Goal: Task Accomplishment & Management: Manage account settings

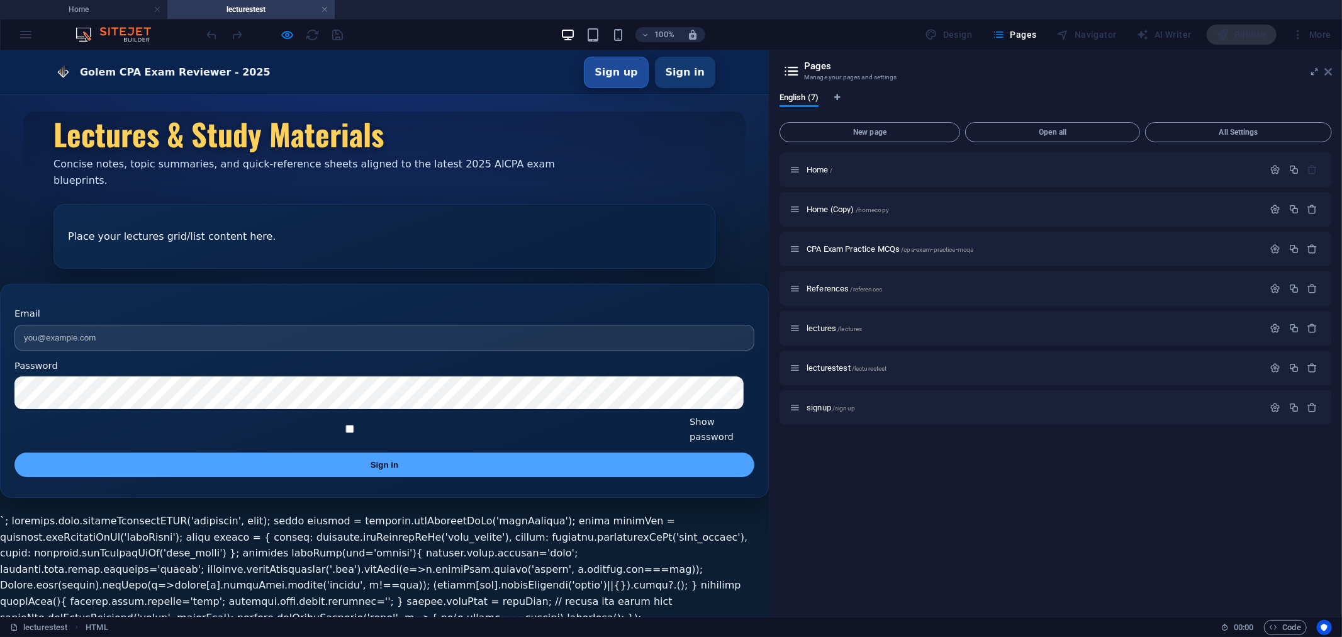
click at [1328, 70] on icon at bounding box center [1329, 72] width 8 height 10
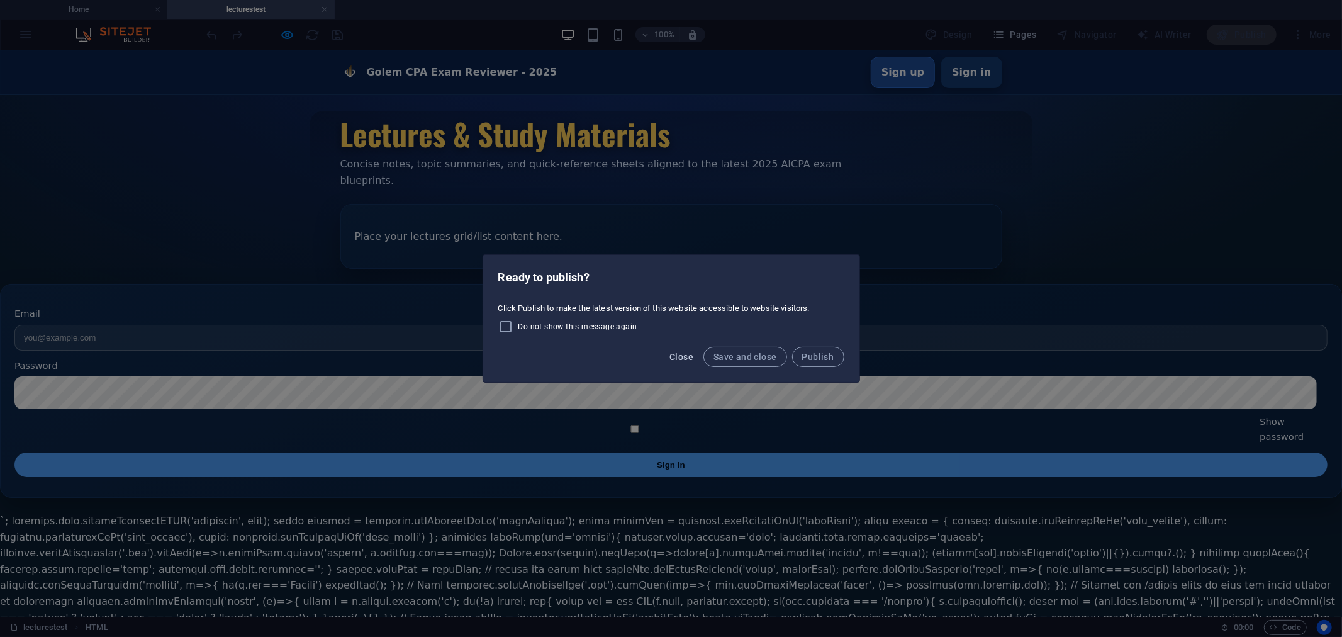
click at [682, 354] on span "Close" at bounding box center [682, 357] width 24 height 10
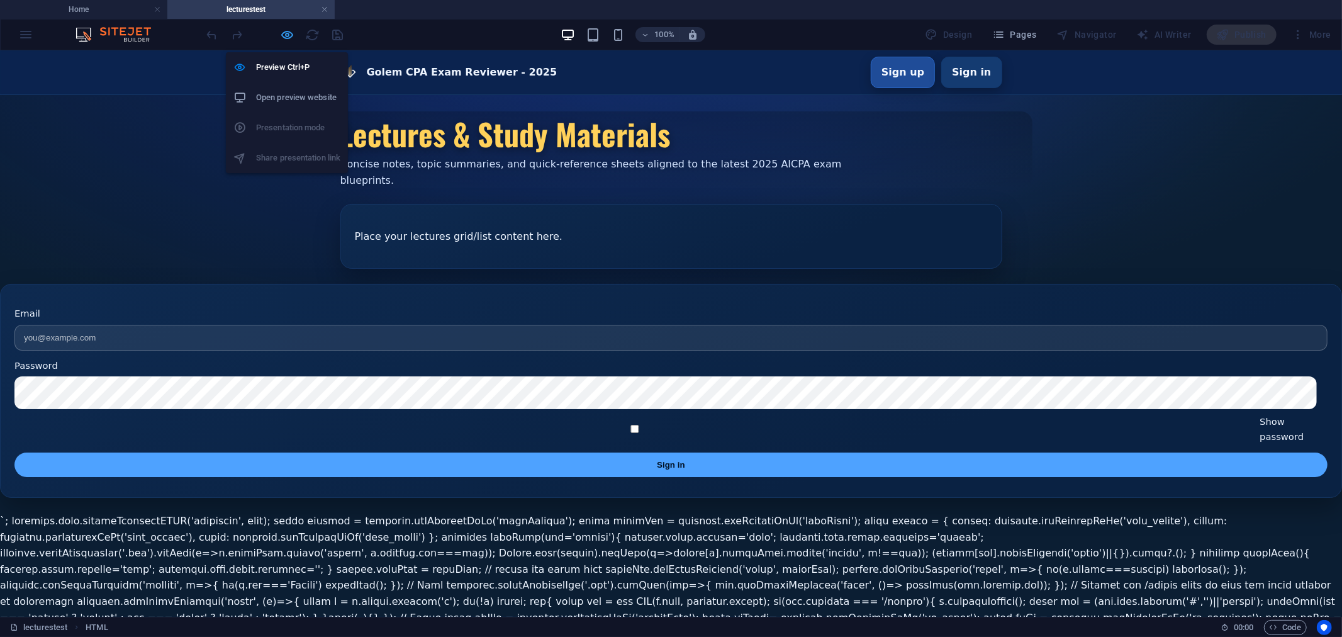
click at [285, 34] on icon "button" at bounding box center [288, 35] width 14 height 14
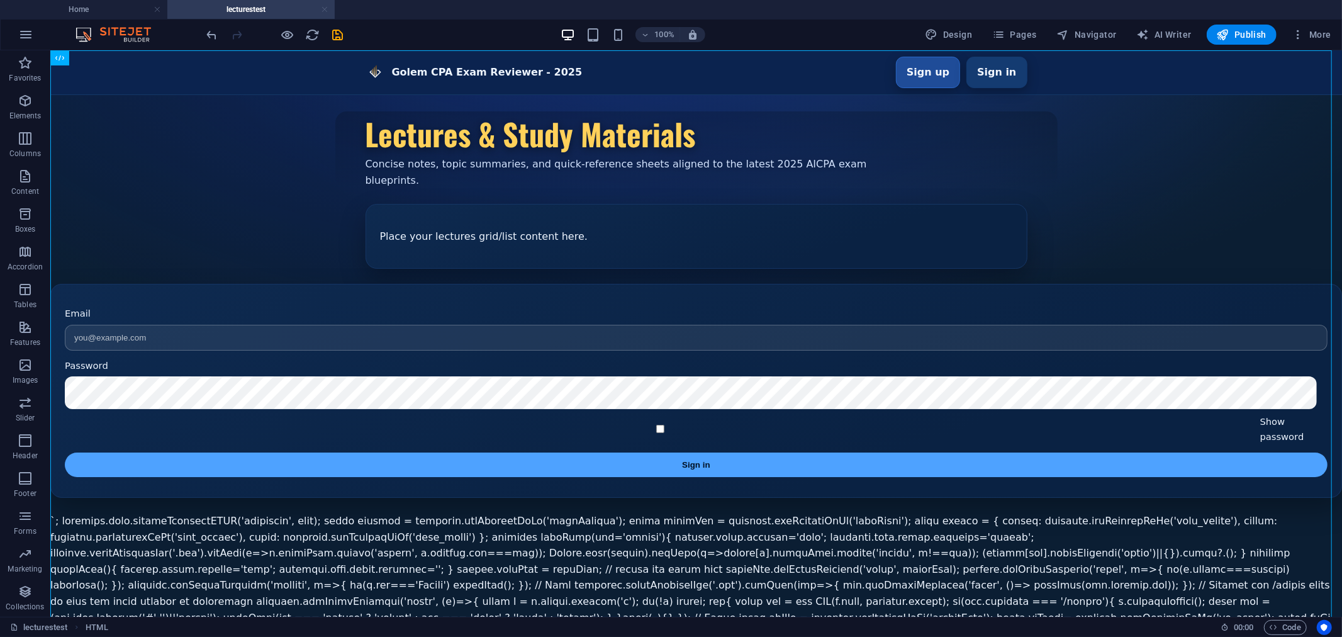
click at [323, 9] on link at bounding box center [325, 10] width 8 height 12
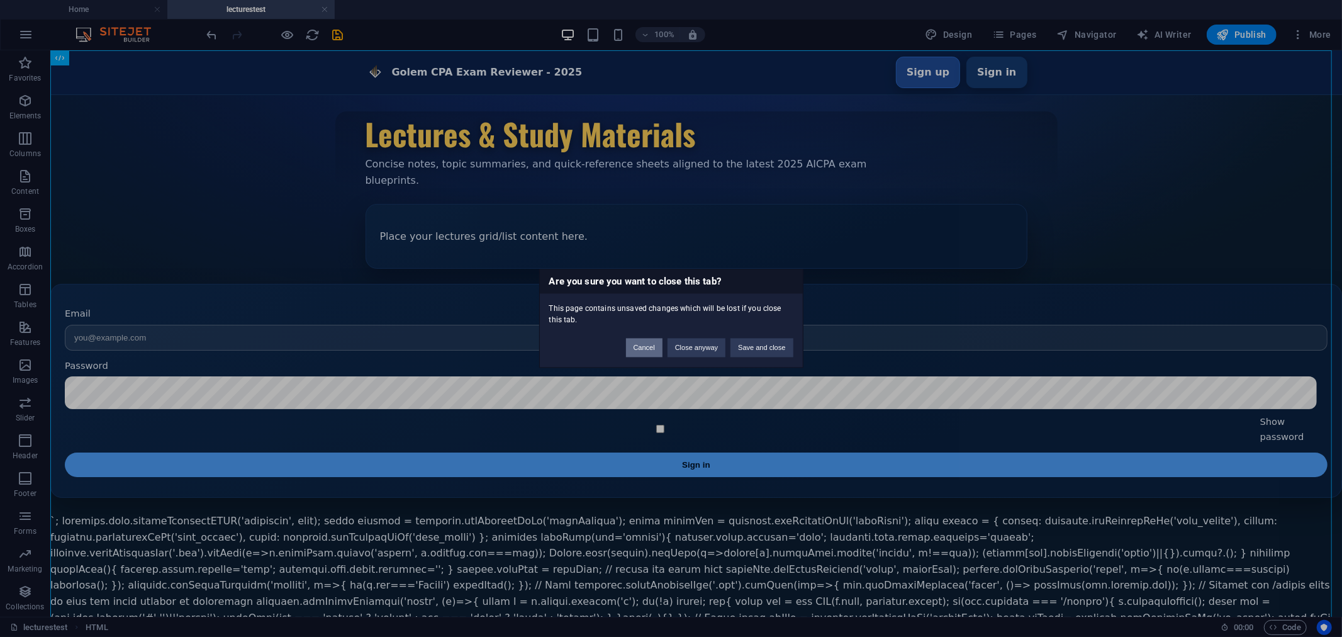
click at [644, 347] on button "Cancel" at bounding box center [644, 348] width 37 height 19
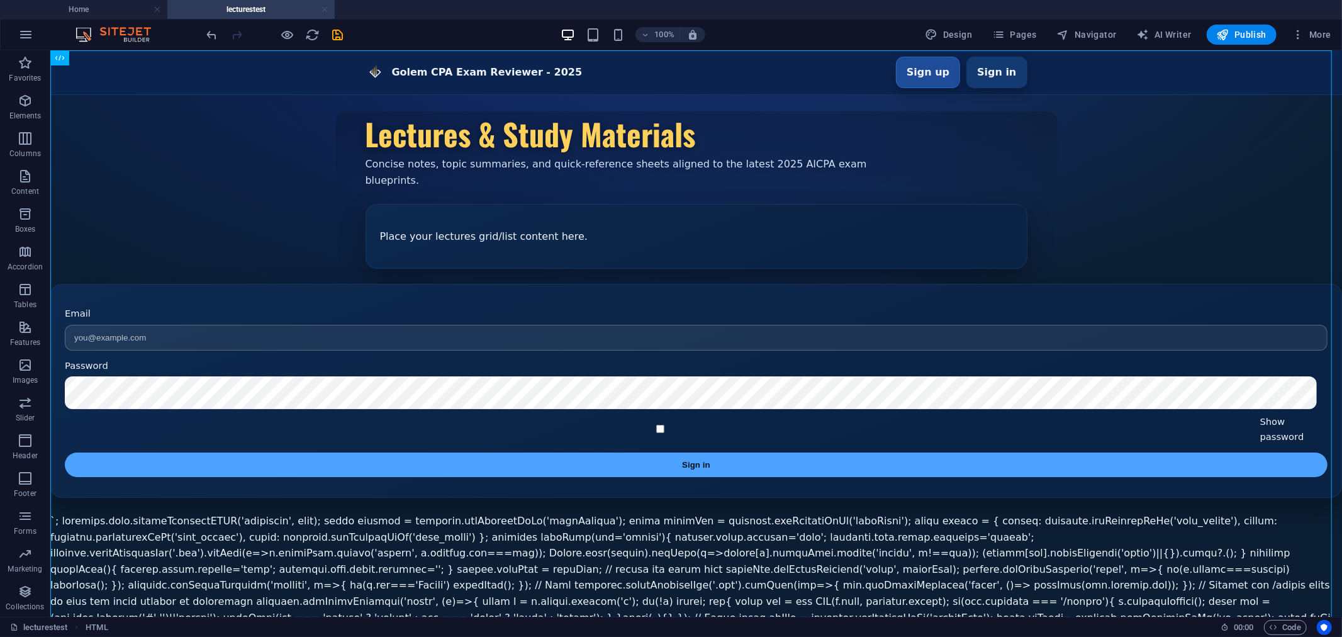
click at [327, 6] on link at bounding box center [325, 10] width 8 height 12
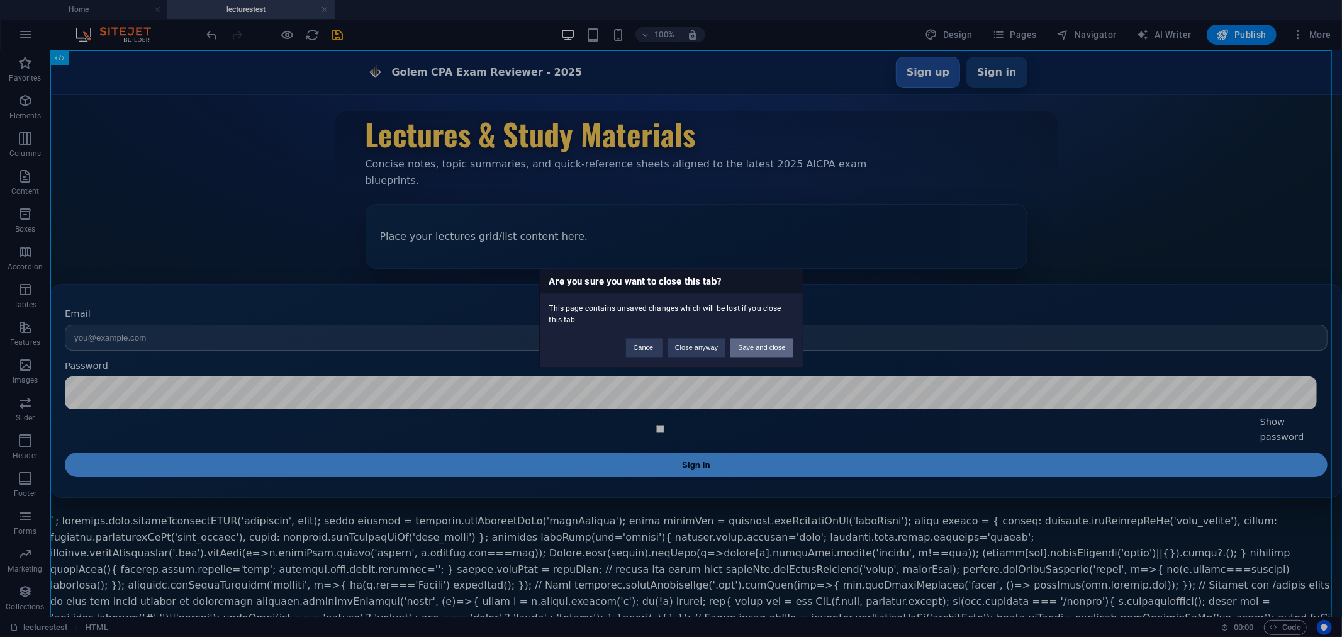
drag, startPoint x: 760, startPoint y: 349, endPoint x: 707, endPoint y: 299, distance: 72.5
click at [760, 349] on button "Save and close" at bounding box center [762, 348] width 62 height 19
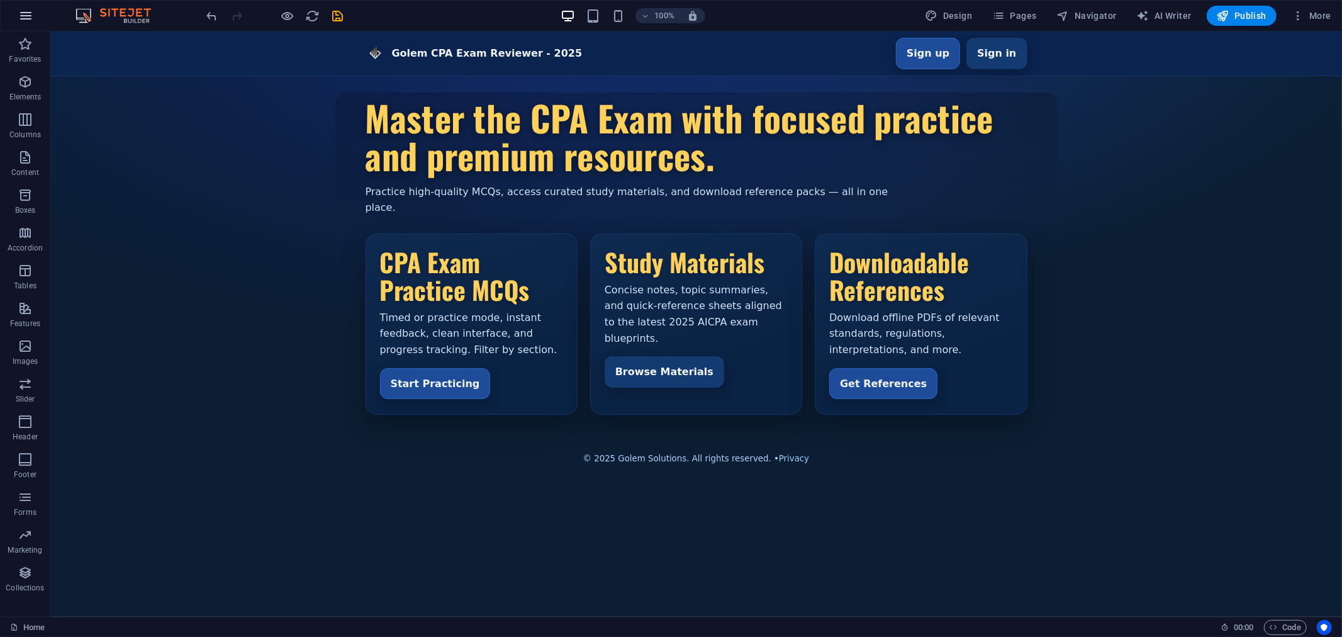
click at [23, 14] on icon "button" at bounding box center [25, 15] width 15 height 15
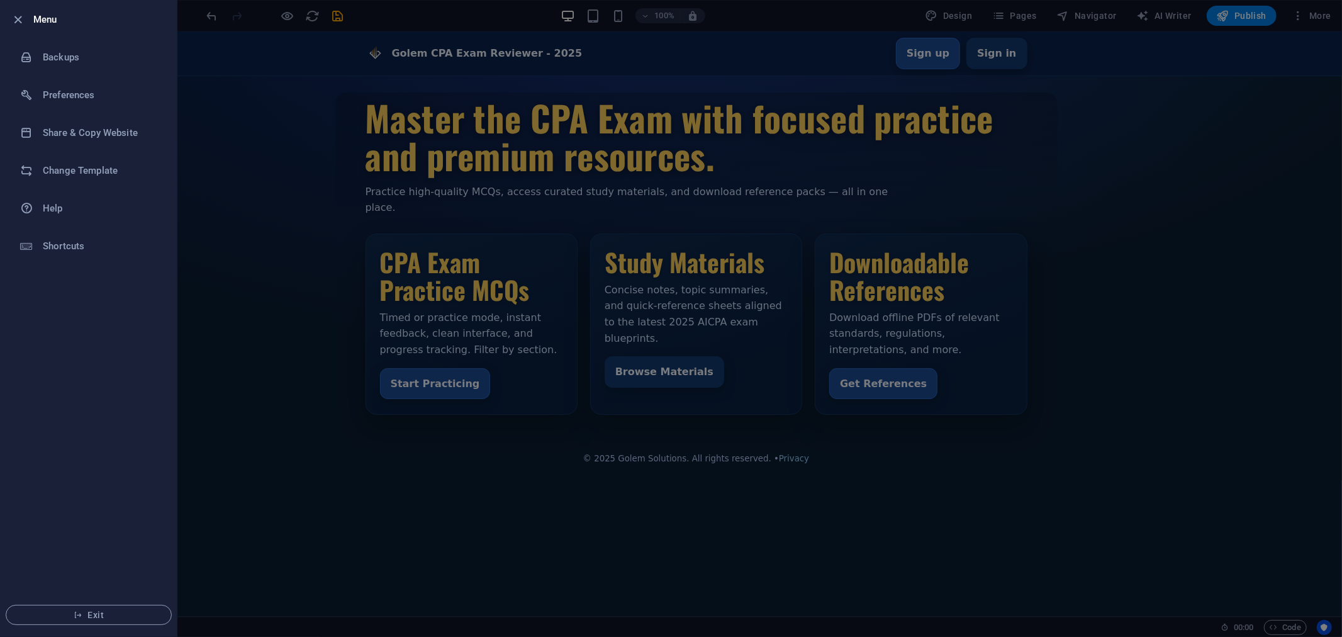
click at [42, 18] on h6 "Menu" at bounding box center [99, 19] width 133 height 15
click at [1320, 18] on div at bounding box center [671, 318] width 1342 height 637
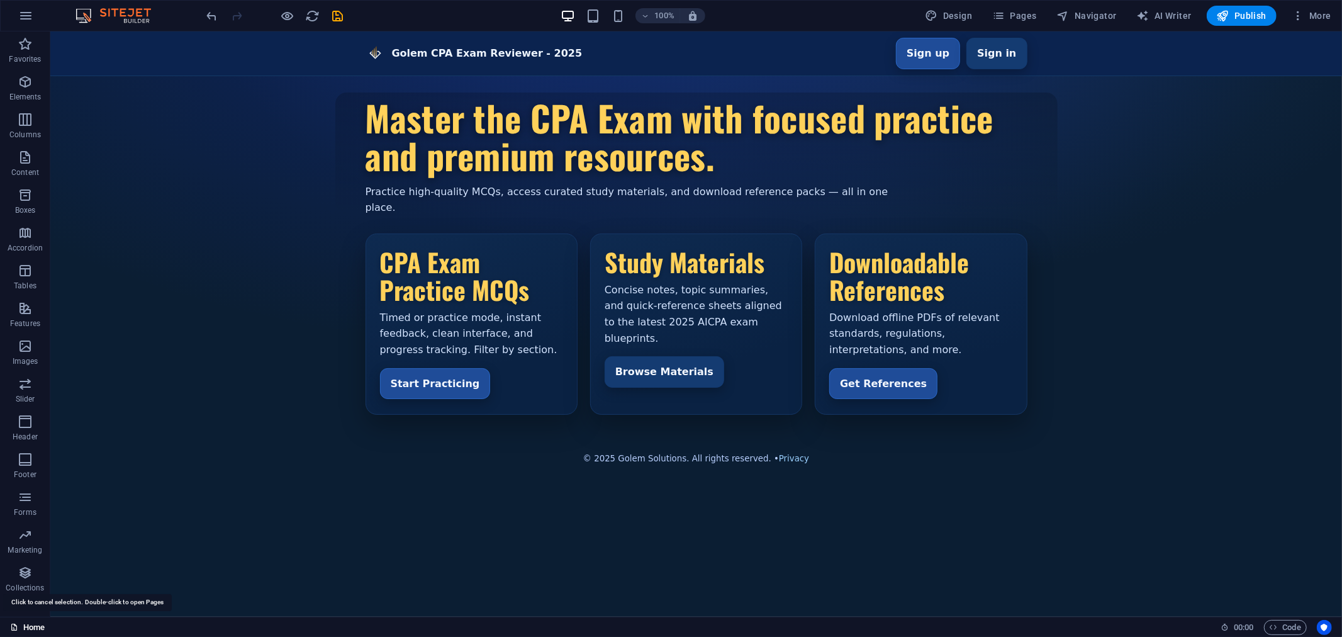
click at [32, 627] on link "Home" at bounding box center [27, 627] width 35 height 15
click at [20, 11] on icon "button" at bounding box center [25, 15] width 15 height 15
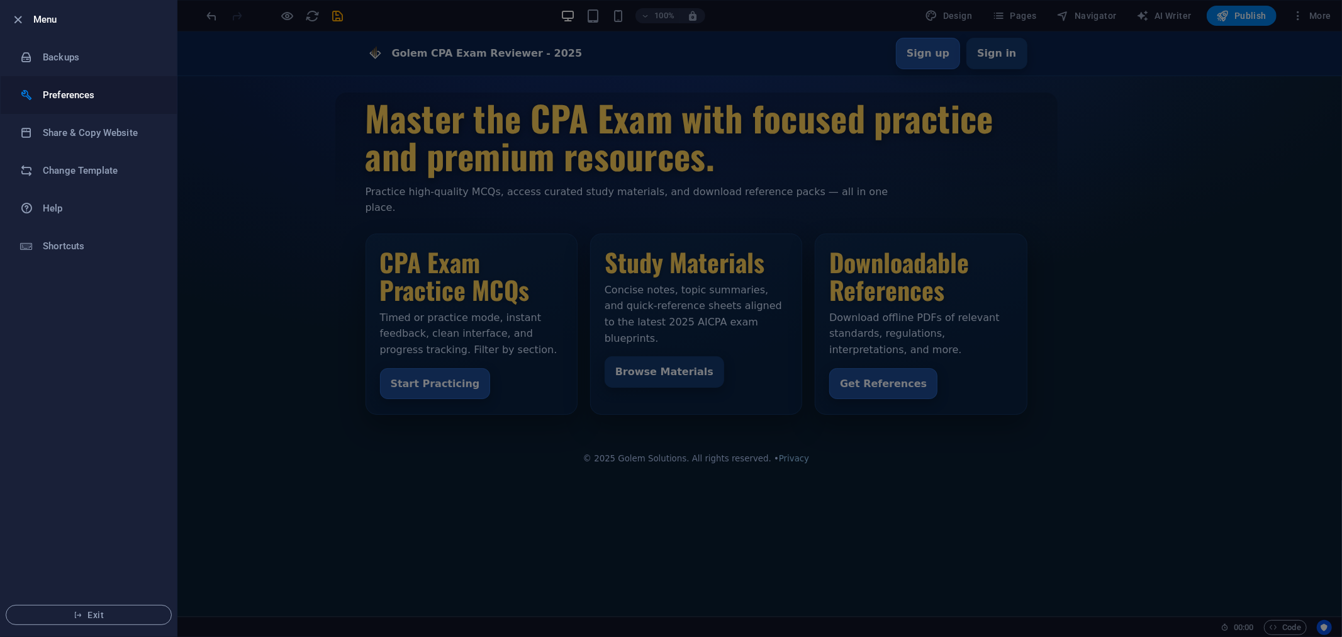
click at [66, 94] on h6 "Preferences" at bounding box center [101, 94] width 116 height 15
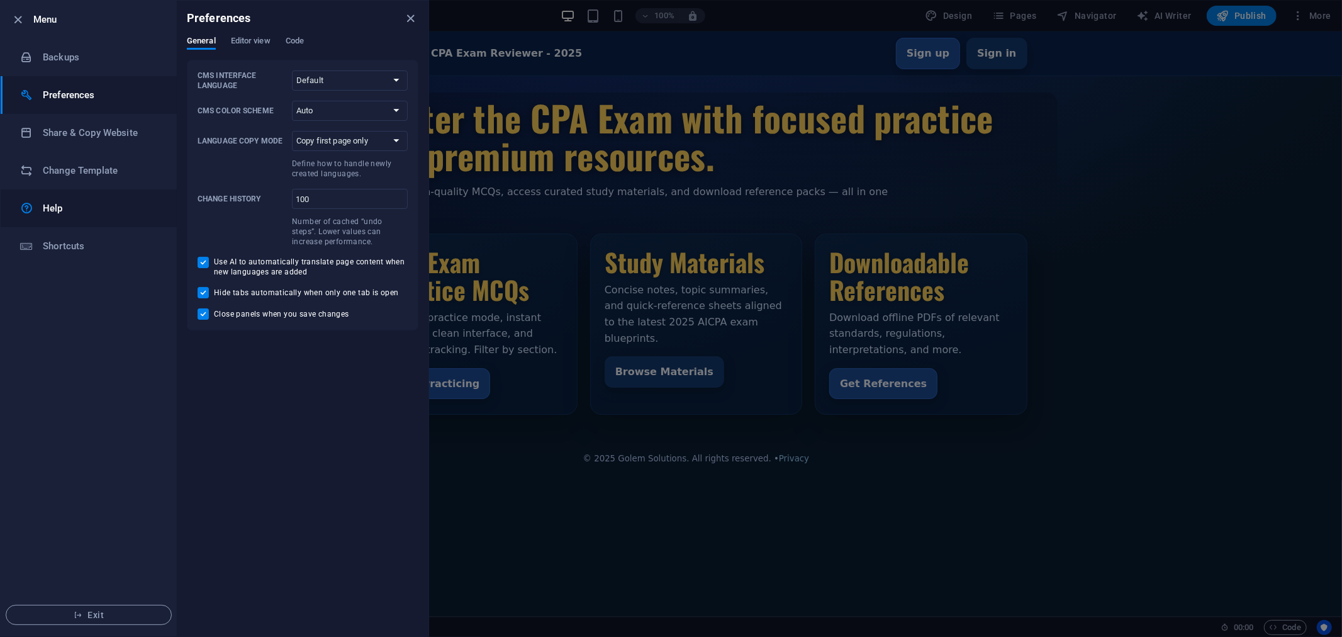
click at [79, 208] on h6 "Help" at bounding box center [101, 208] width 116 height 15
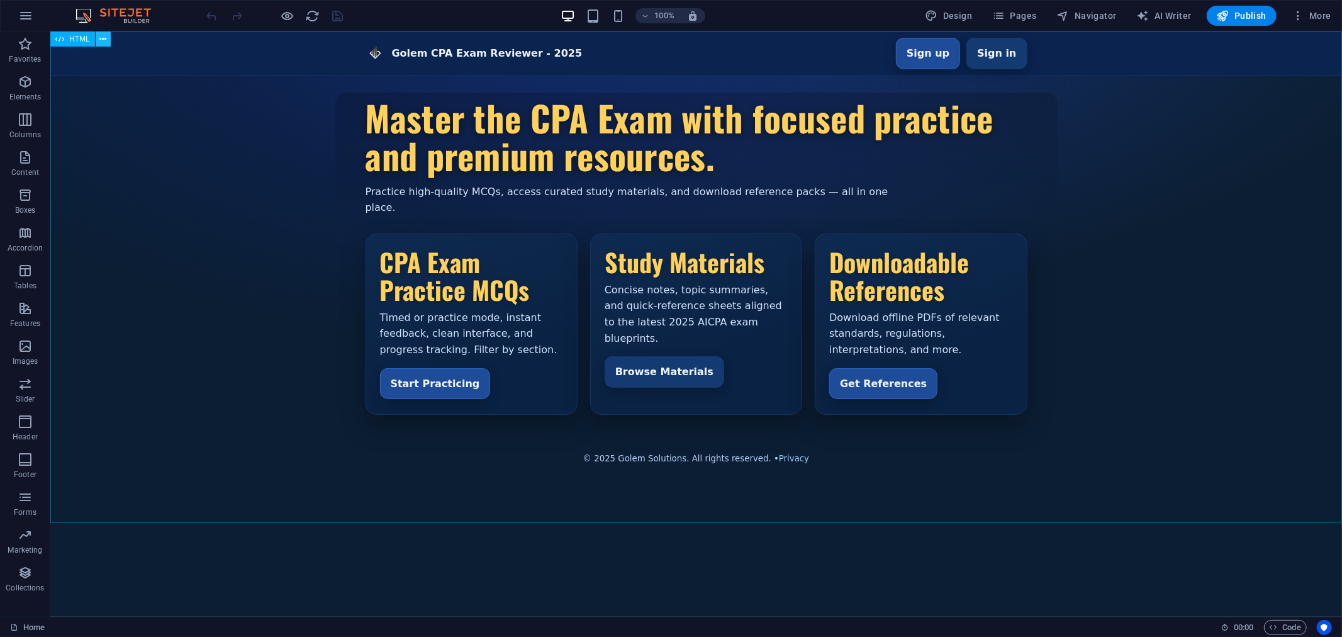
click at [104, 39] on icon at bounding box center [102, 39] width 7 height 13
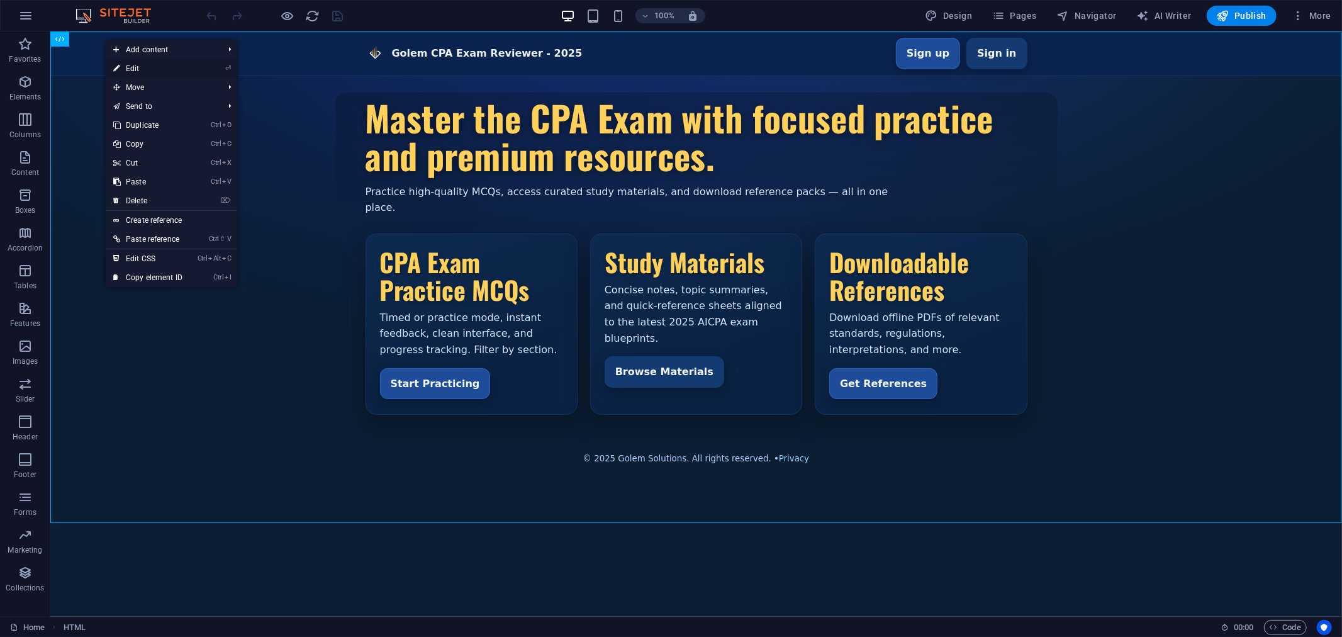
click at [142, 67] on link "⏎ Edit" at bounding box center [148, 68] width 84 height 19
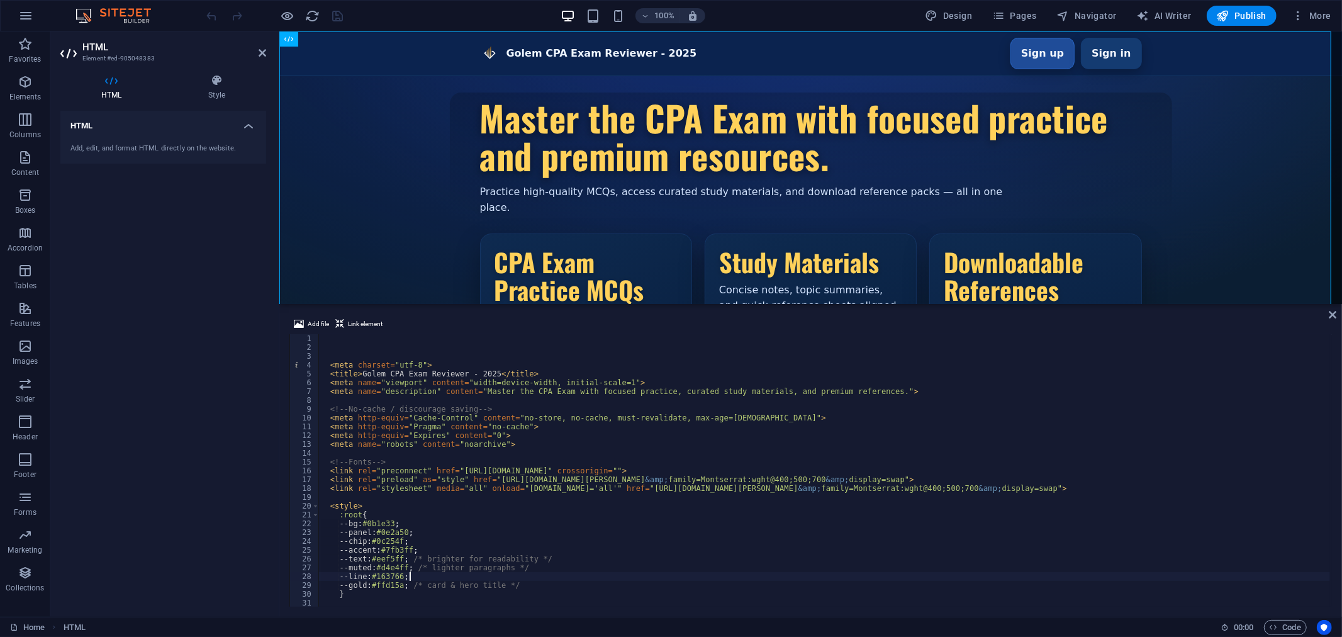
click at [757, 575] on div "< meta charset = "utf-8" > < title > Golem CPA Exam Reviewer - 2025 </ title > …" at bounding box center [824, 479] width 1012 height 290
type textarea "--line:#163766;"
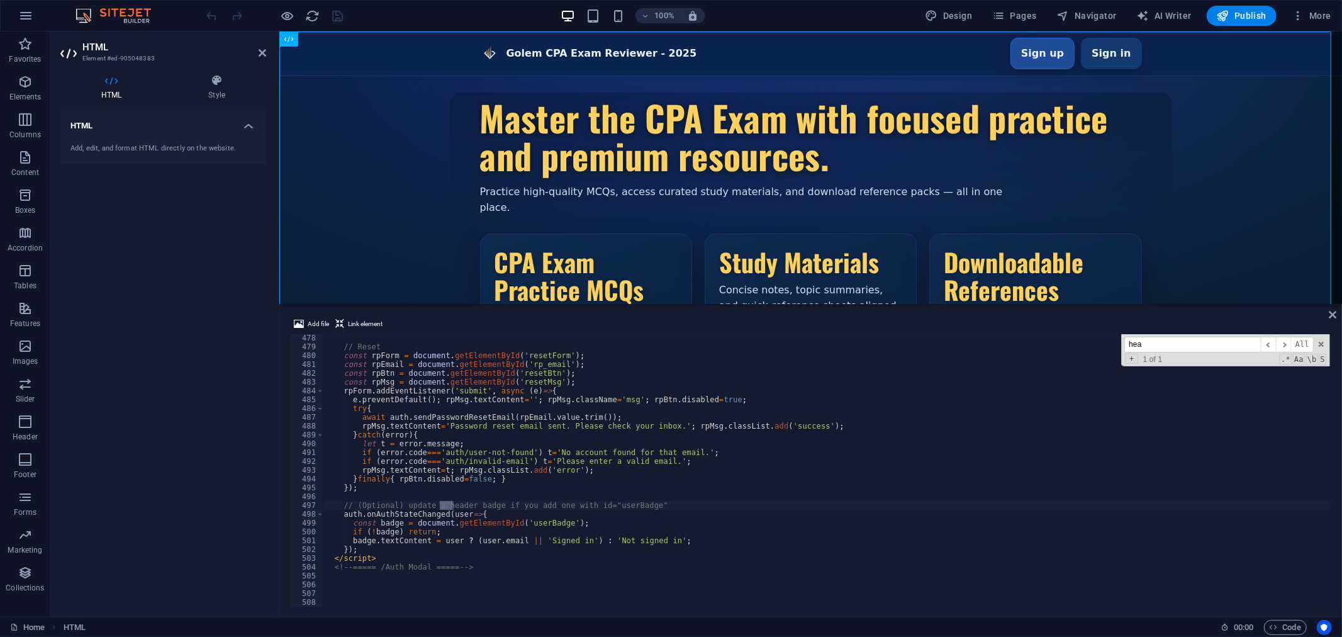
scroll to position [4203, 0]
type input "head"
type textarea "// (Optional) update a header badge if you add one with id="userBadge""
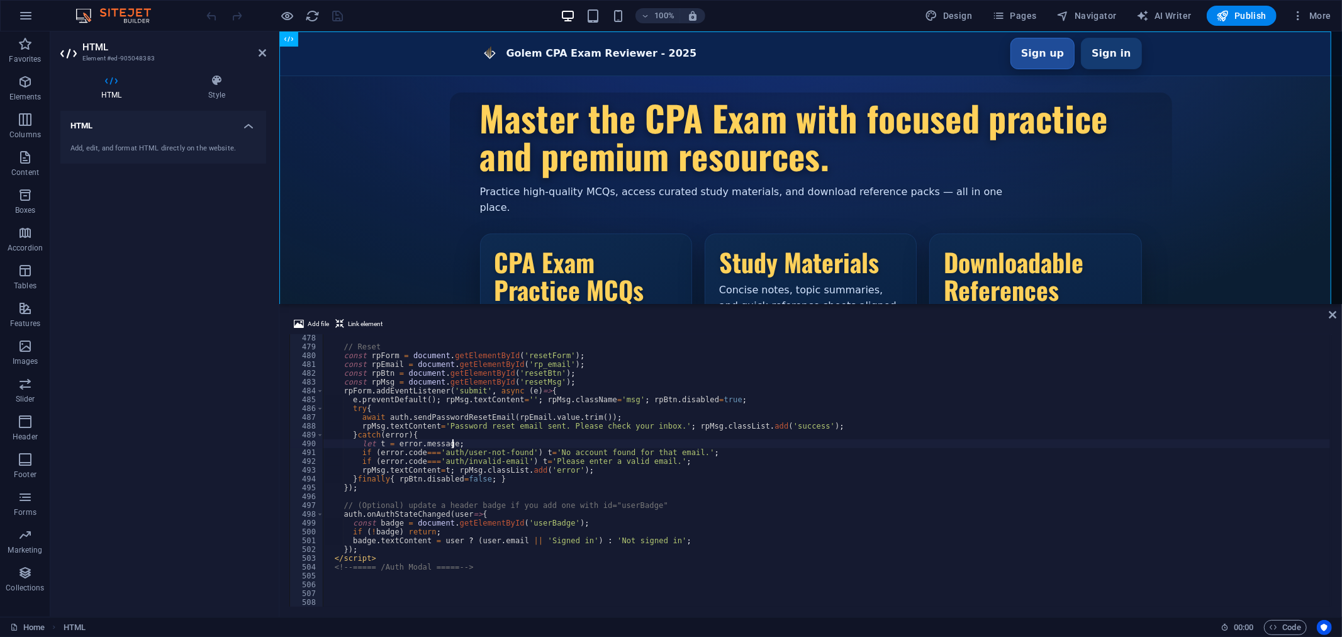
type textarea "}catch(error){"
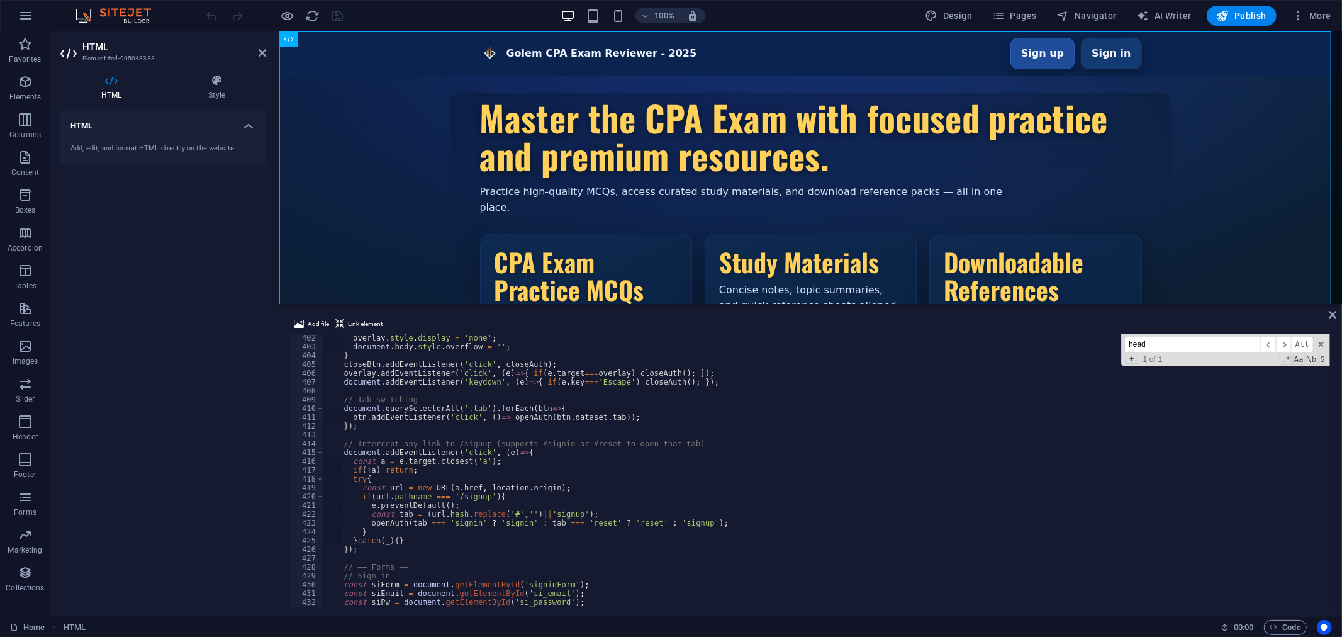
scroll to position [3575, 0]
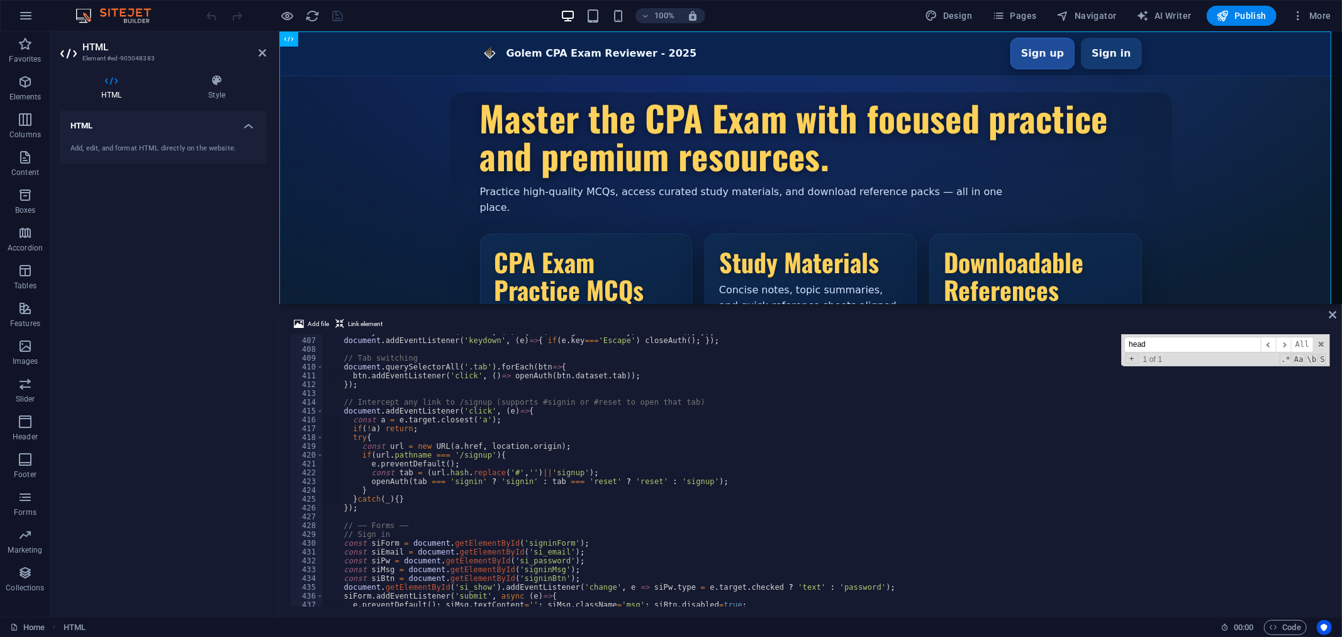
drag, startPoint x: 1333, startPoint y: 556, endPoint x: 1342, endPoint y: 325, distance: 231.1
click at [1342, 325] on div "Add file Link element }catch(error){ 406 407 408 409 410 411 412 413 414 415 41…" at bounding box center [810, 461] width 1063 height 310
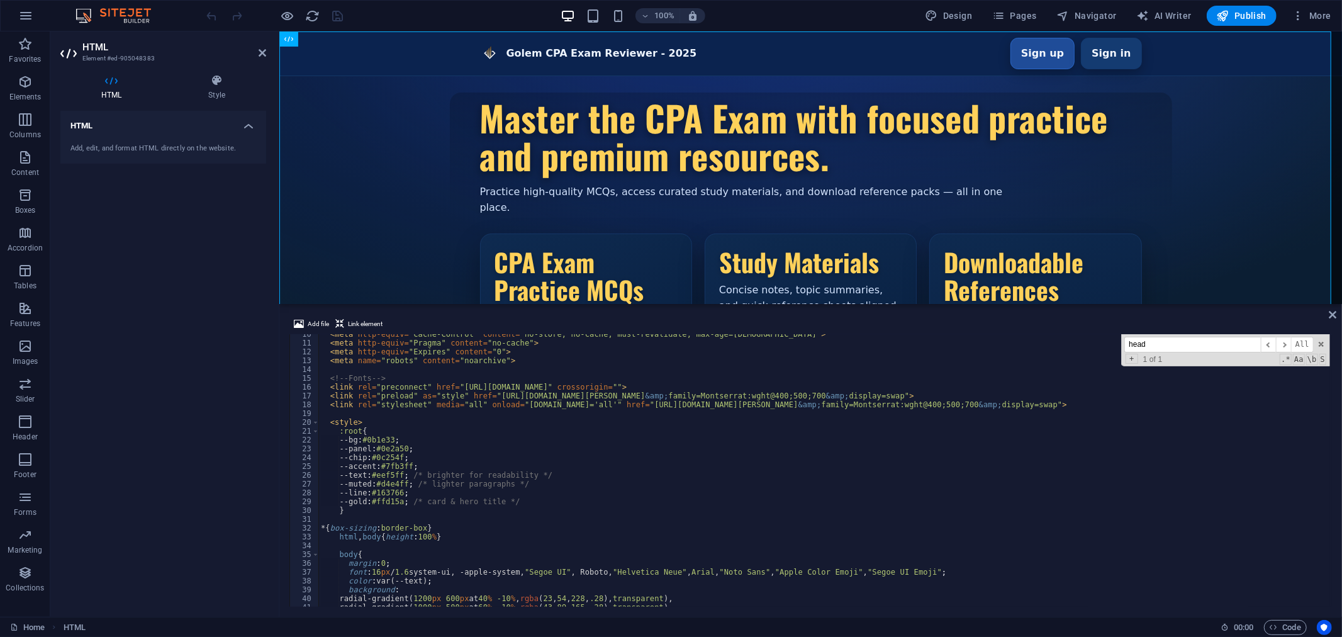
scroll to position [0, 0]
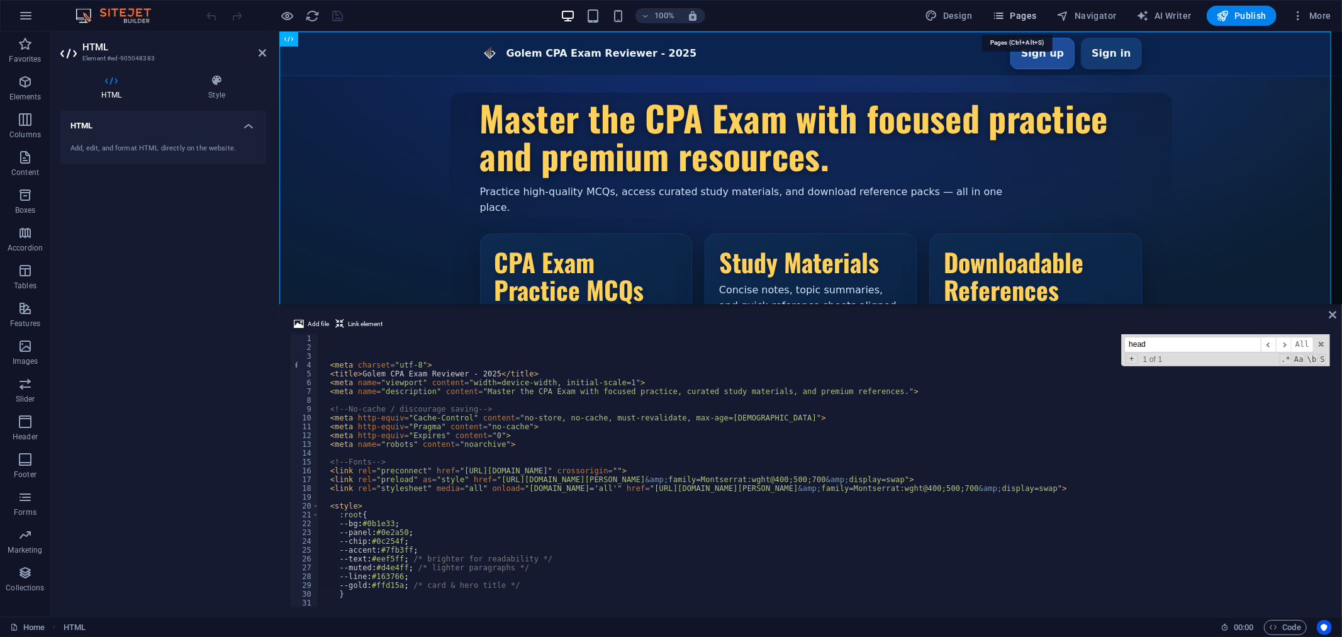
click at [1026, 16] on span "Pages" at bounding box center [1014, 15] width 44 height 13
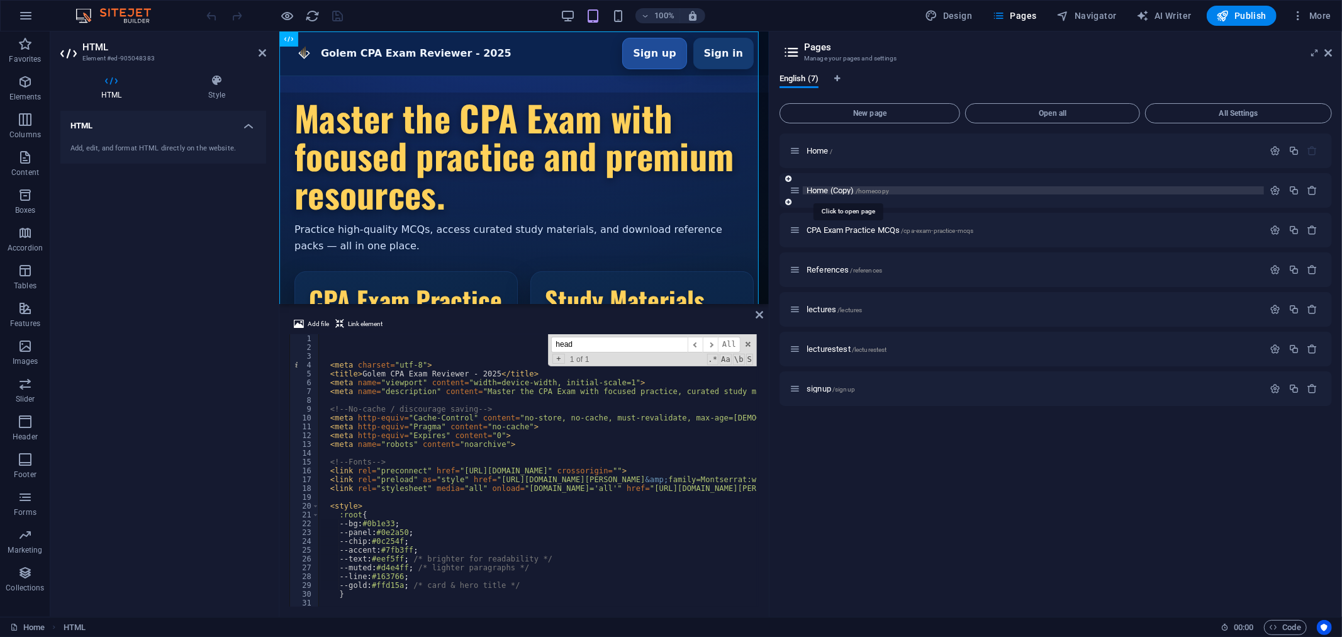
click at [841, 189] on span "Home (Copy) /homecopy" at bounding box center [848, 190] width 82 height 9
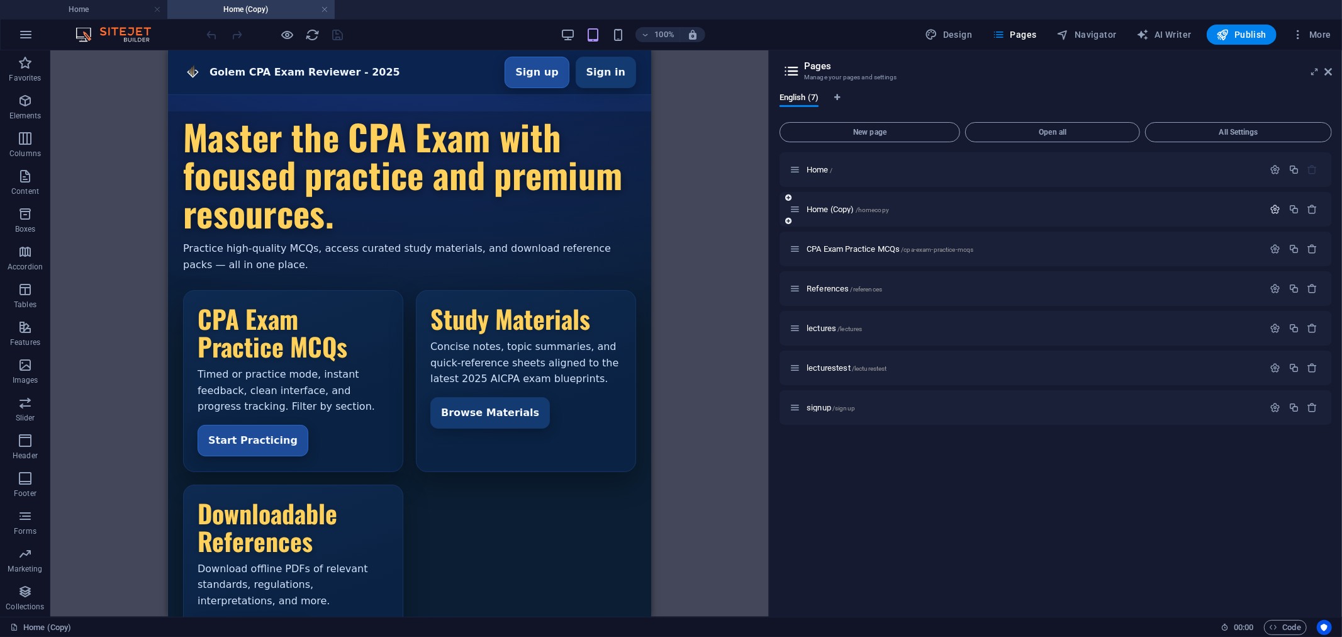
click at [1272, 209] on icon "button" at bounding box center [1276, 209] width 11 height 11
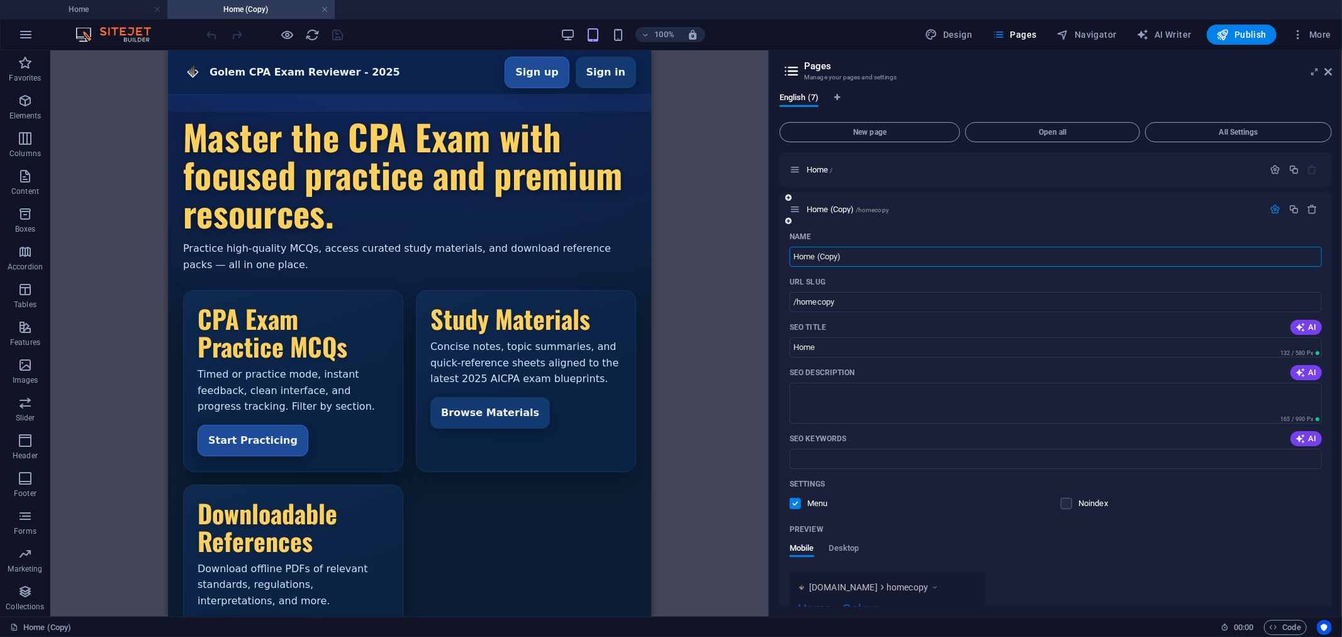
click at [858, 258] on input "Home (Copy)" at bounding box center [1056, 257] width 532 height 20
type input "Home2"
click at [850, 305] on input "/homecopy" at bounding box center [1056, 302] width 532 height 20
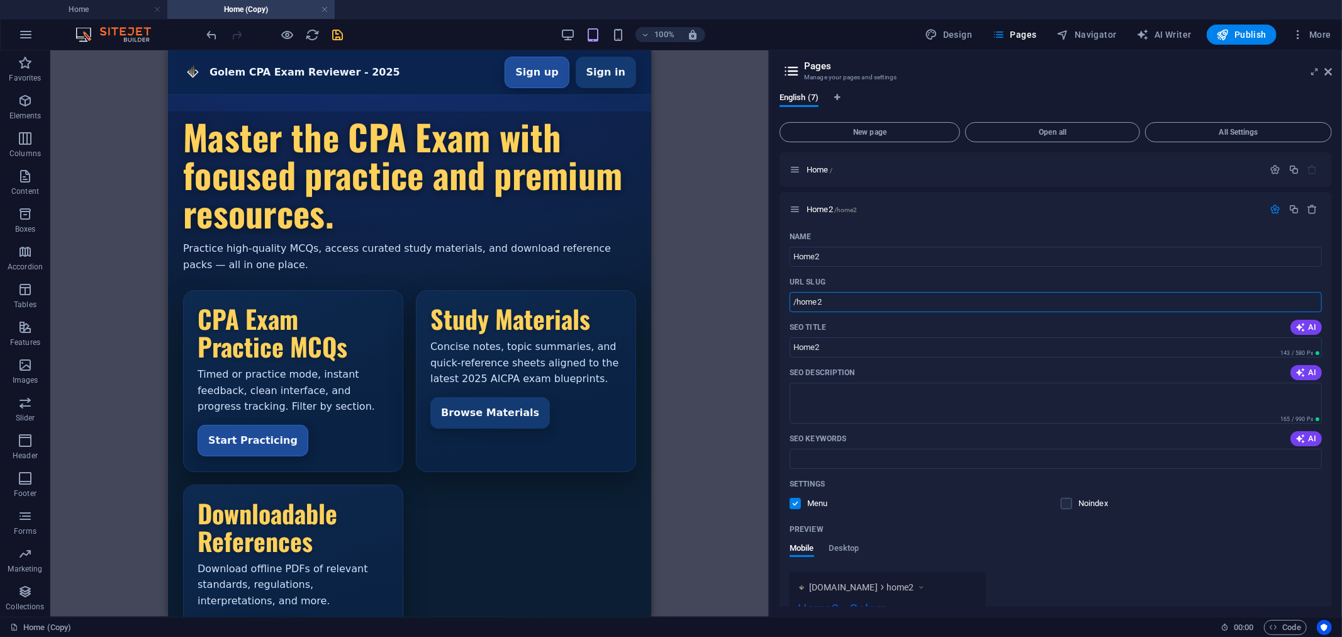
type input "/home2"
click at [341, 34] on icon "save" at bounding box center [338, 35] width 14 height 14
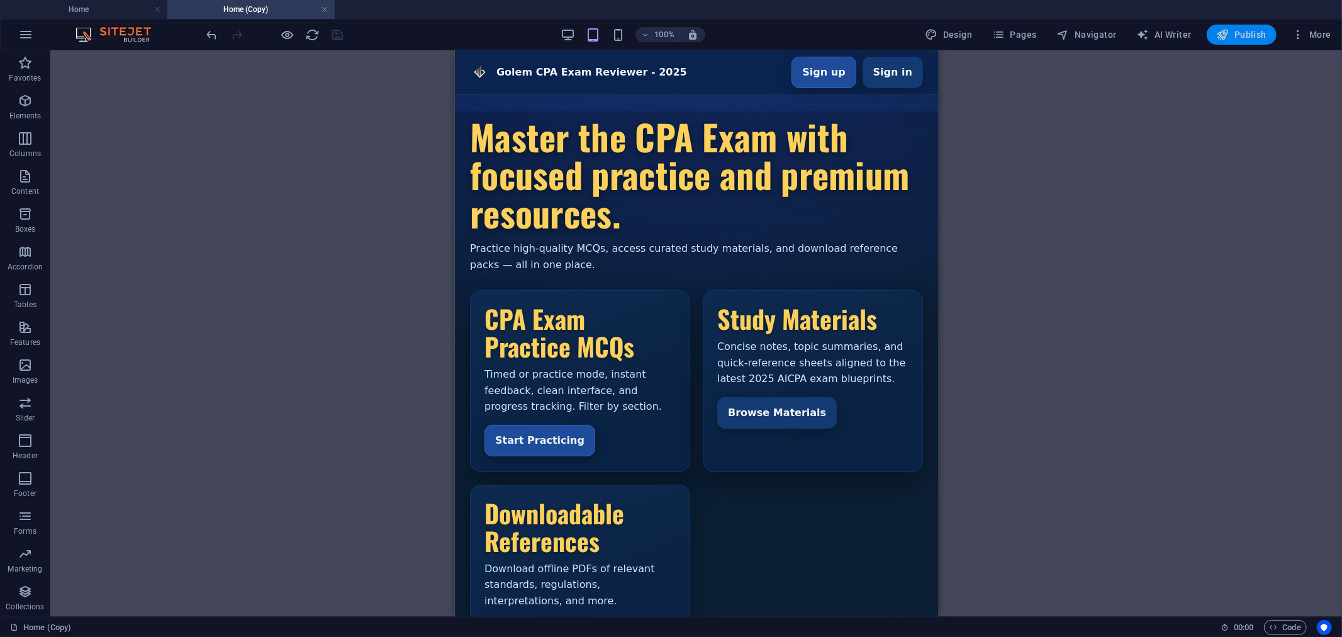
click at [1235, 35] on span "Publish" at bounding box center [1242, 34] width 50 height 13
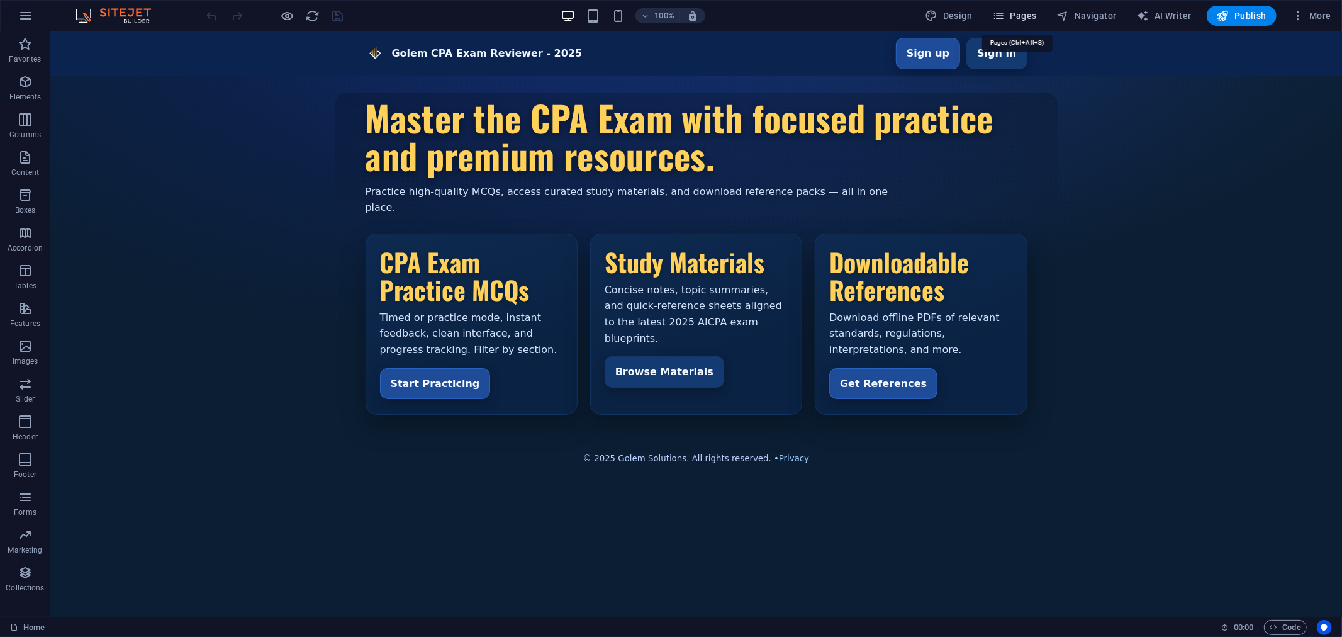
click at [1024, 14] on span "Pages" at bounding box center [1014, 15] width 44 height 13
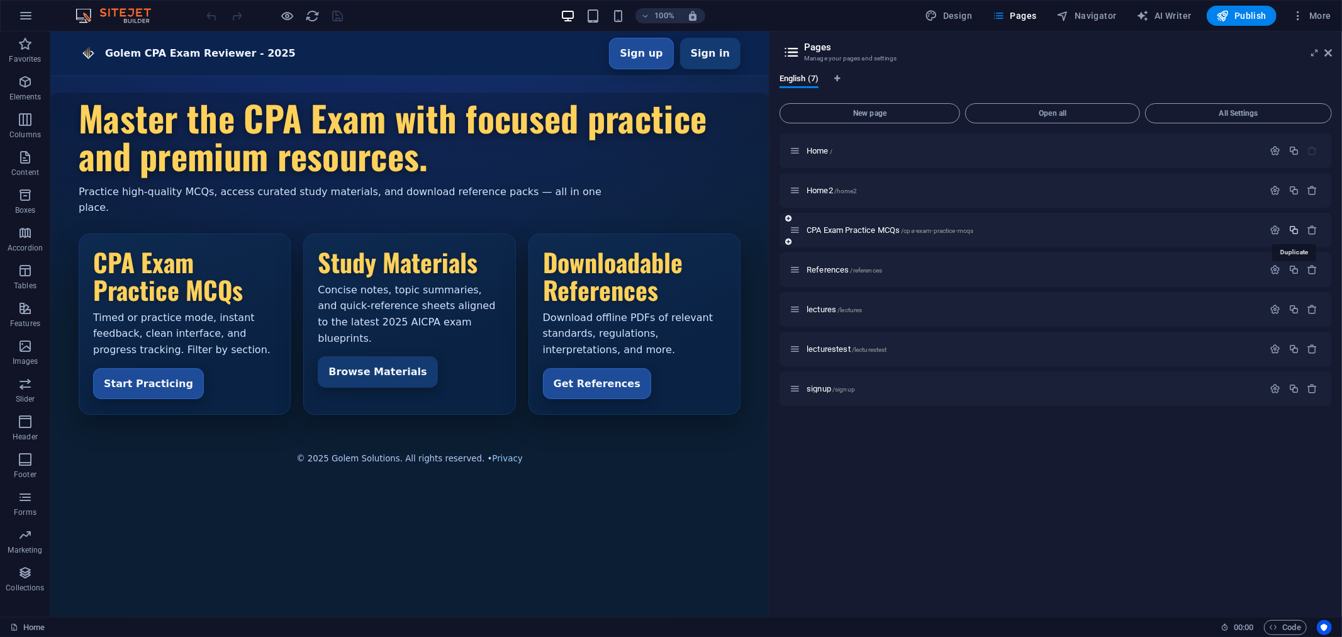
click at [1296, 228] on icon "button" at bounding box center [1294, 230] width 11 height 11
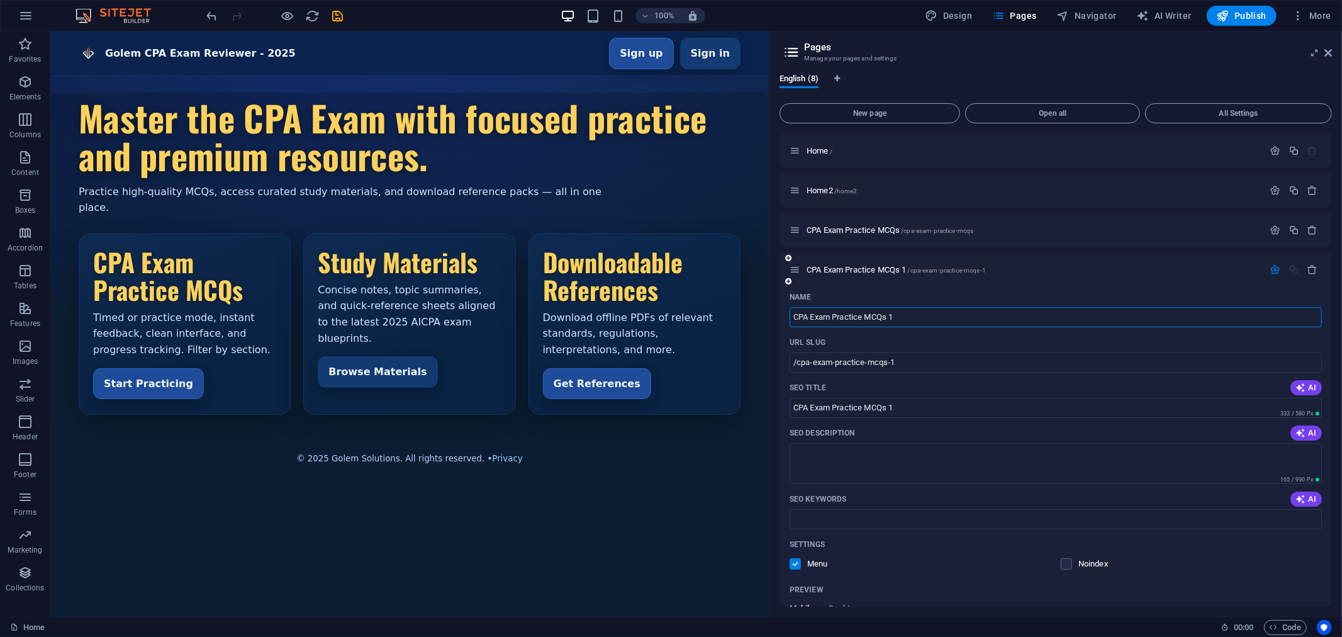
click at [920, 313] on input "CPA Exam Practice MCQs 1" at bounding box center [1056, 317] width 532 height 20
type input "CPA Exam Practice MCQs"
type input "/cpa-exam-practice-mcqs-8"
type input "CPA Exam Practice MCQs"
type input "CPA Exam Practice MCQs2"
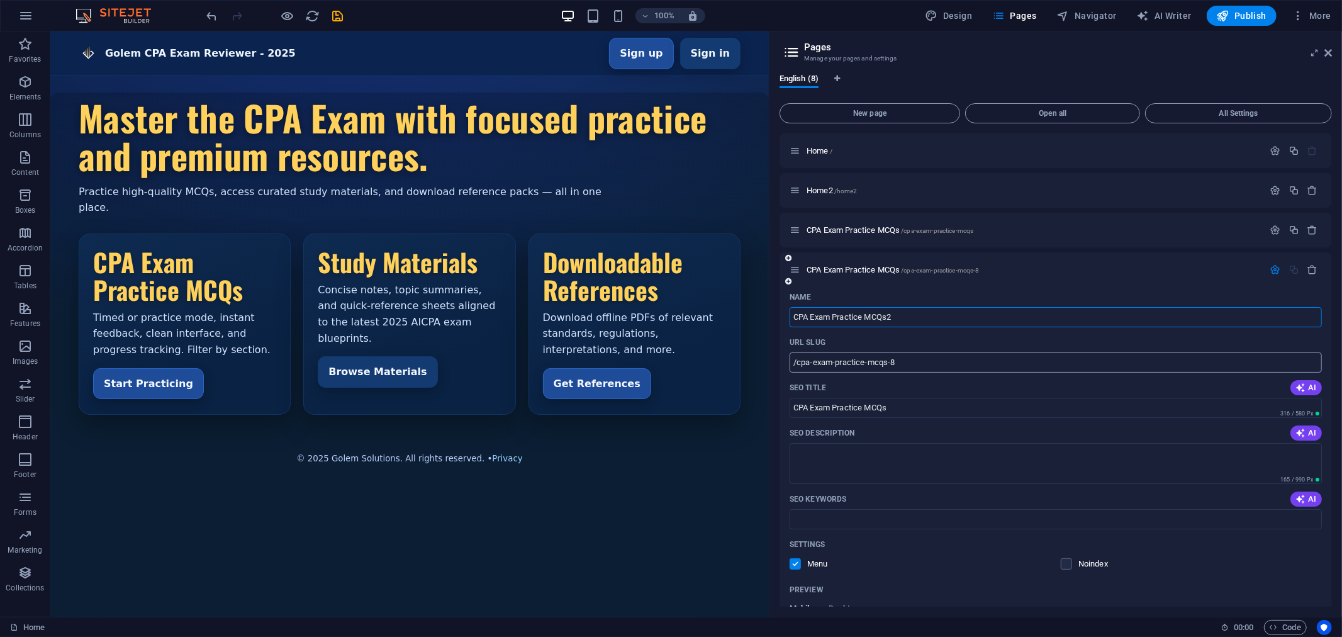
type input "CPA Exam Practice MCQs2"
click at [903, 360] on input "/cpa-exam-practice-mcqs-8" at bounding box center [1056, 362] width 532 height 20
type input "/cpa-exam-practice-mcqs2"
click at [340, 14] on icon "save" at bounding box center [338, 16] width 14 height 14
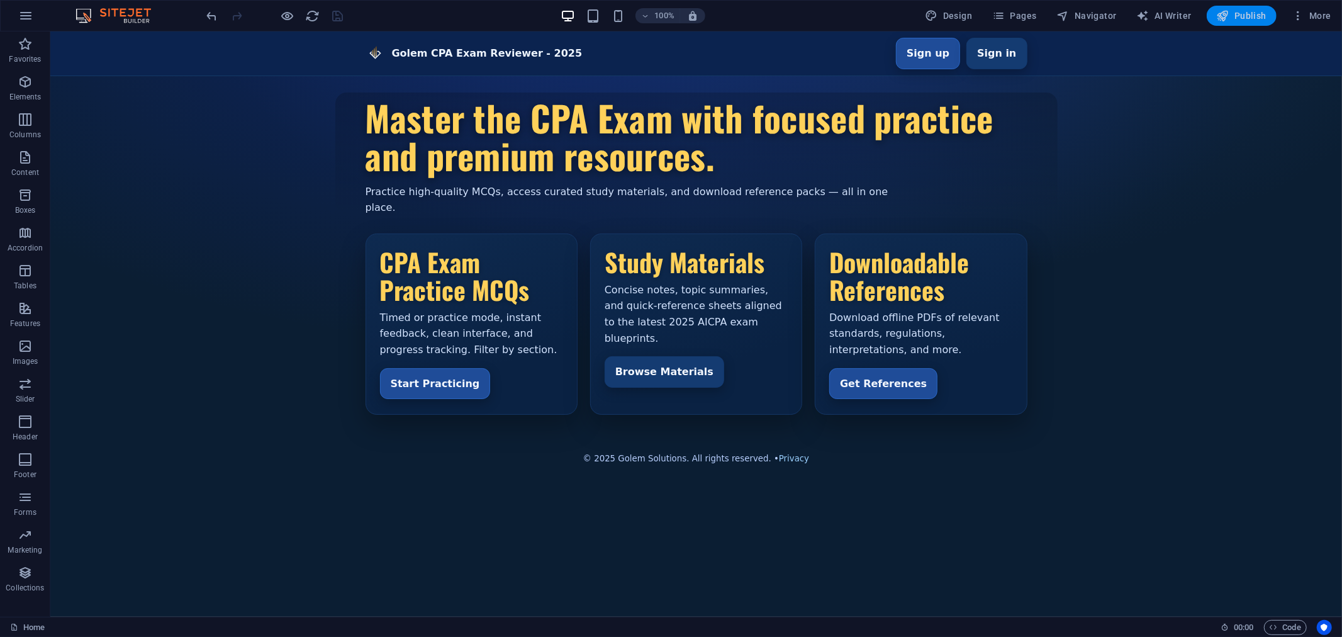
click at [1244, 9] on span "Publish" at bounding box center [1242, 15] width 50 height 13
